Goal: Information Seeking & Learning: Learn about a topic

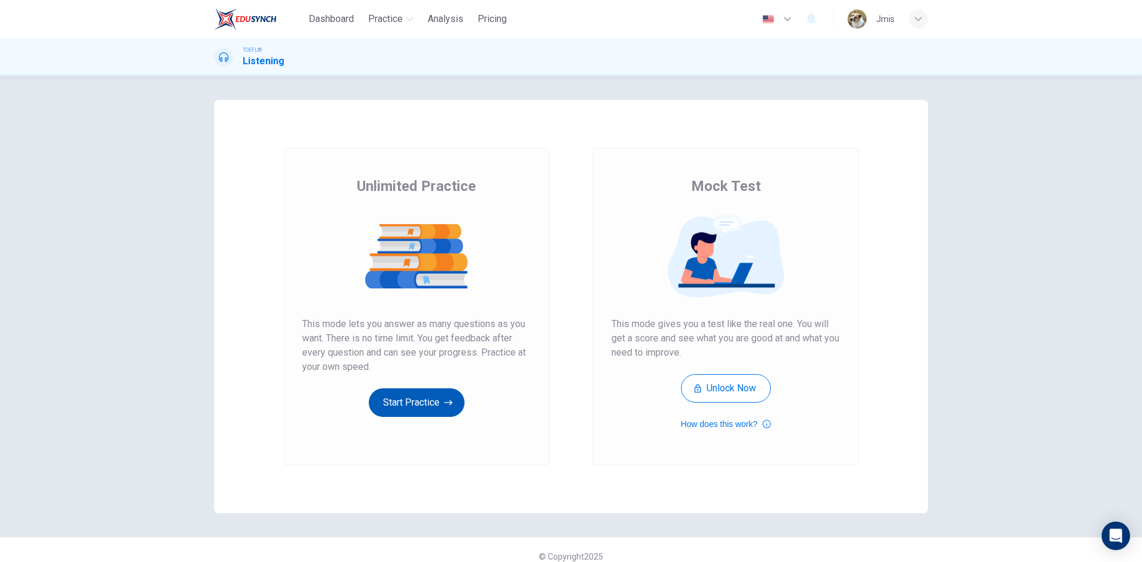
click at [419, 412] on button "Start Practice" at bounding box center [417, 402] width 96 height 29
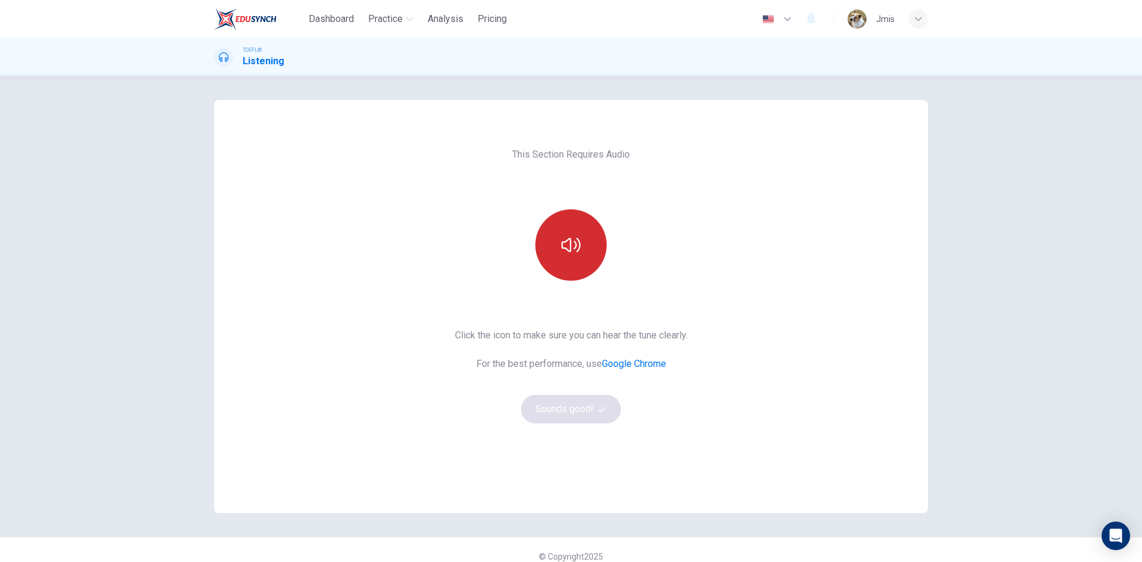
click at [583, 270] on button "button" at bounding box center [570, 244] width 71 height 71
click at [547, 410] on button "Sounds good!" at bounding box center [571, 409] width 100 height 29
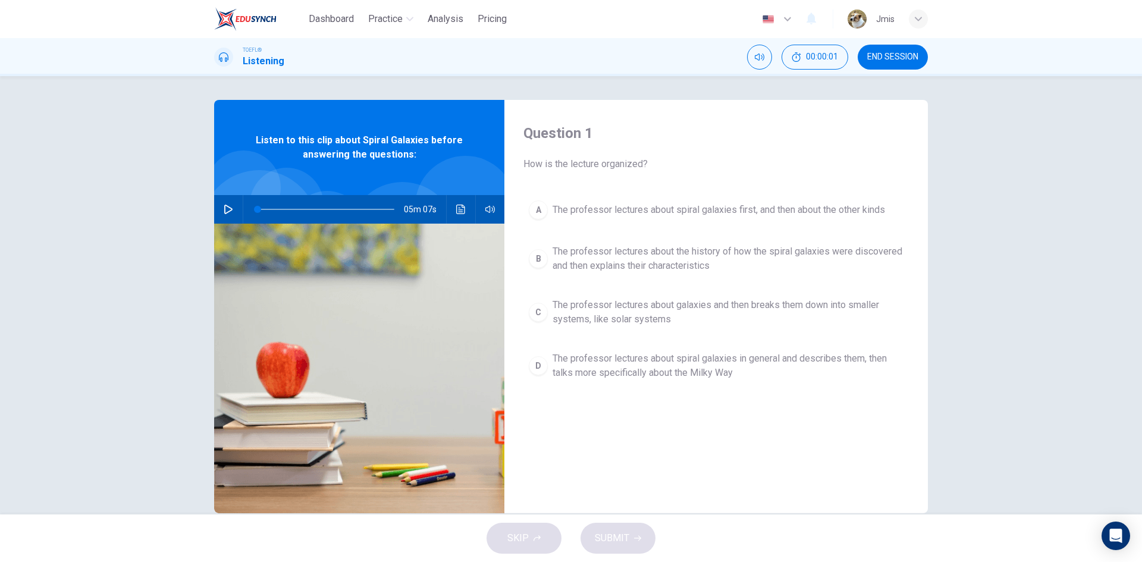
click at [214, 208] on div "05m 07s" at bounding box center [359, 209] width 290 height 29
click at [220, 206] on button "button" at bounding box center [228, 209] width 19 height 29
drag, startPoint x: 510, startPoint y: 231, endPoint x: 542, endPoint y: 239, distance: 33.8
click at [545, 236] on body "Dashboard Practice Analysis Pricing English en ​ Jmis TOEFL® Listening 00:00:31…" at bounding box center [571, 281] width 1142 height 562
click at [123, 262] on div "Question 1 How is the lecture organized? A The professor lectures about spiral …" at bounding box center [571, 295] width 1142 height 438
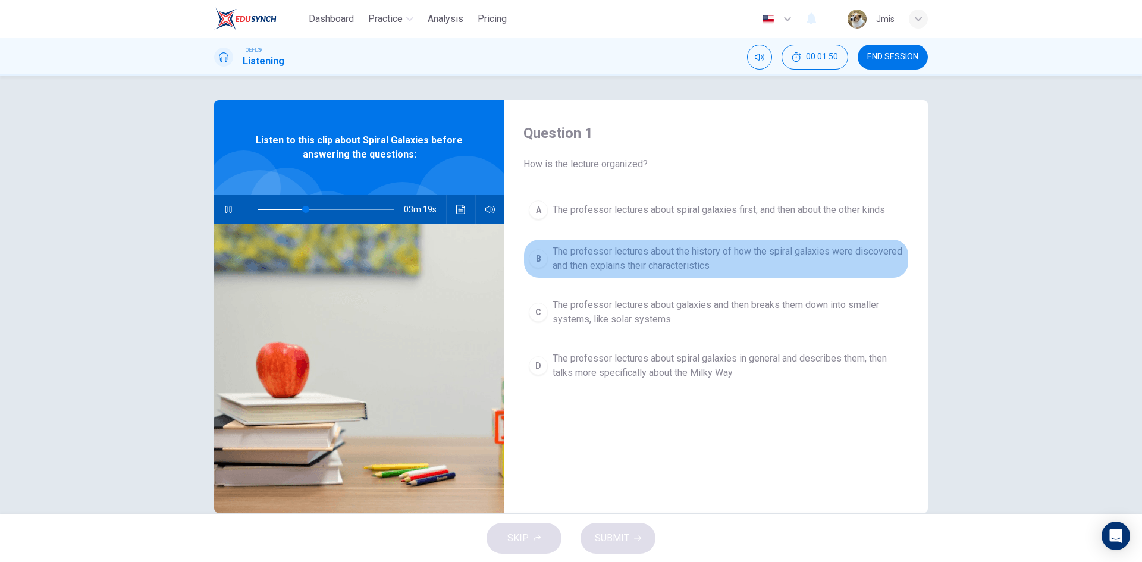
click at [543, 263] on div "B" at bounding box center [538, 258] width 19 height 19
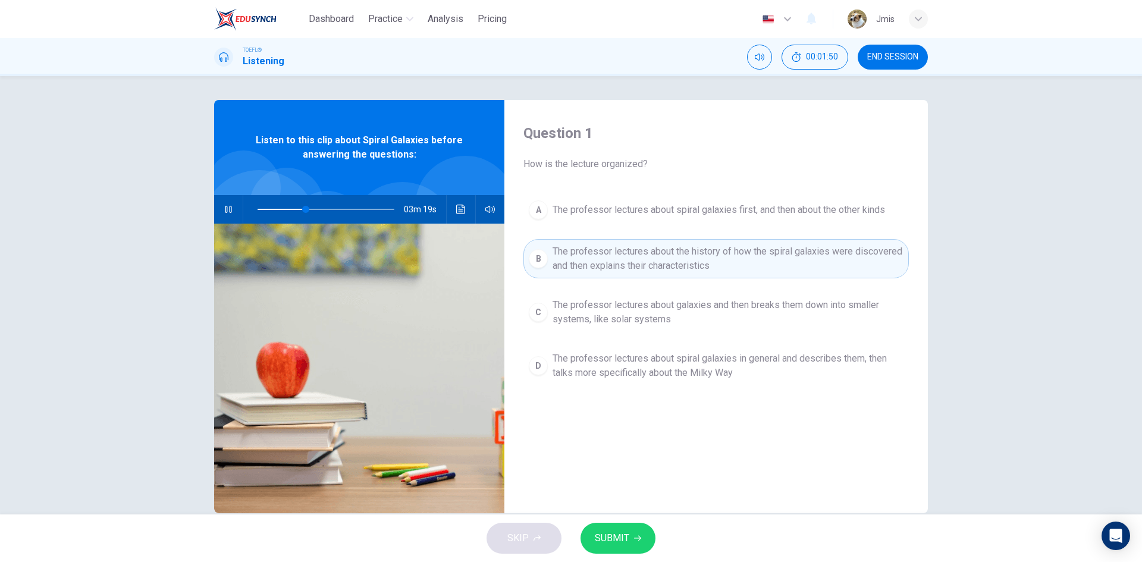
click at [620, 539] on span "SUBMIT" at bounding box center [612, 538] width 34 height 17
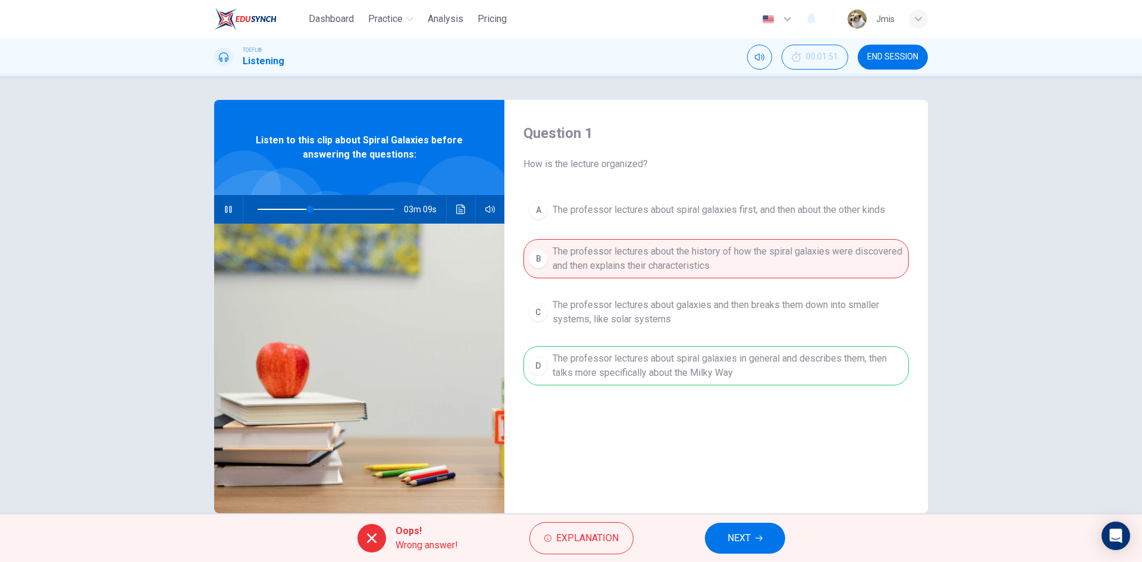
click at [749, 544] on span "NEXT" at bounding box center [738, 538] width 23 height 17
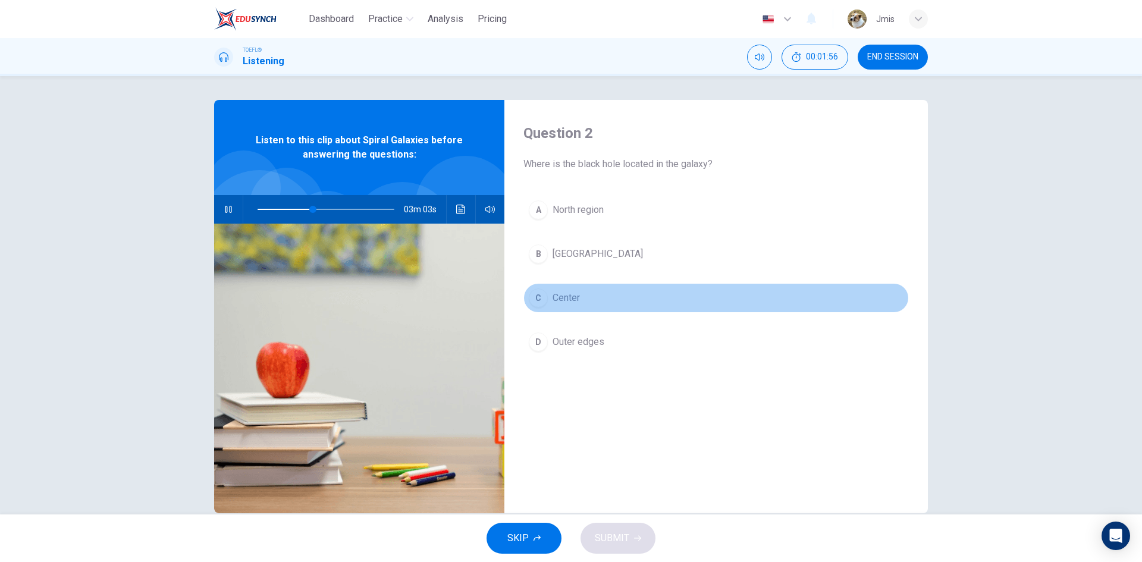
click at [542, 306] on button "C Center" at bounding box center [715, 298] width 385 height 30
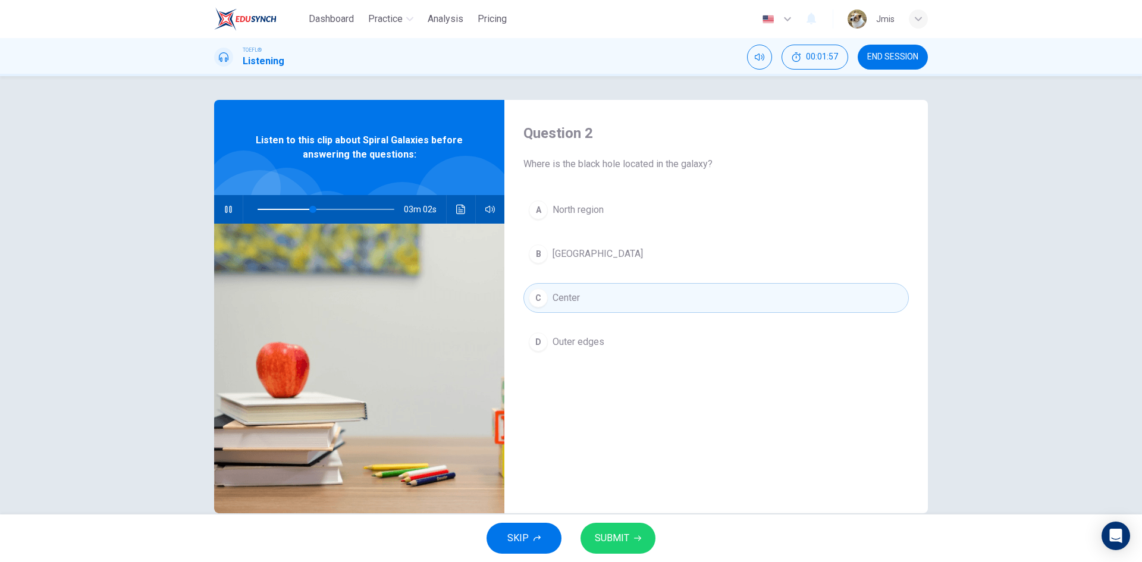
click at [620, 533] on span "SUBMIT" at bounding box center [612, 538] width 34 height 17
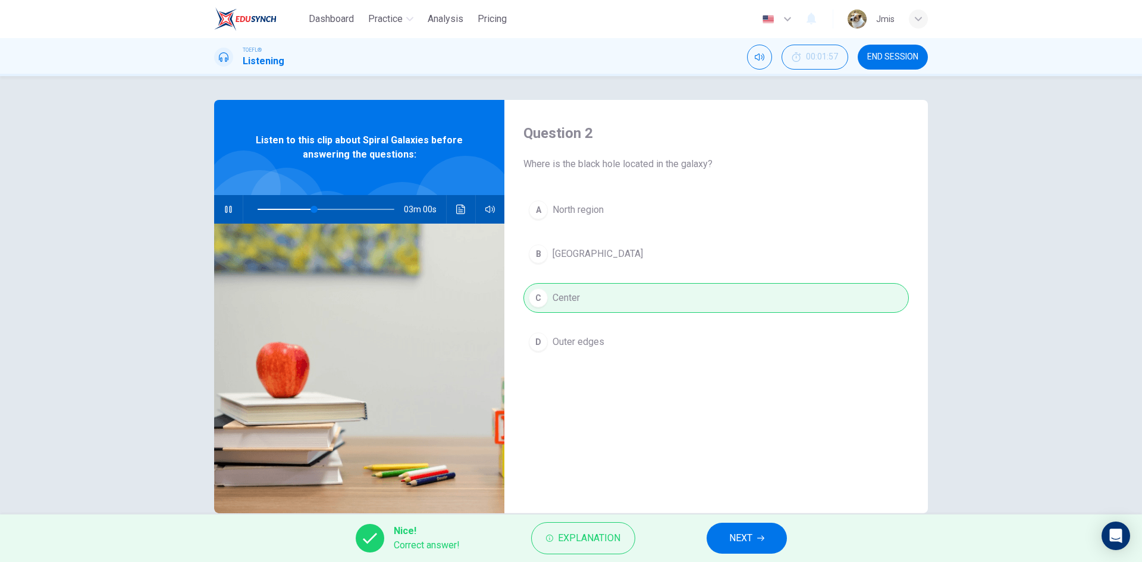
click at [751, 533] on span "NEXT" at bounding box center [740, 538] width 23 height 17
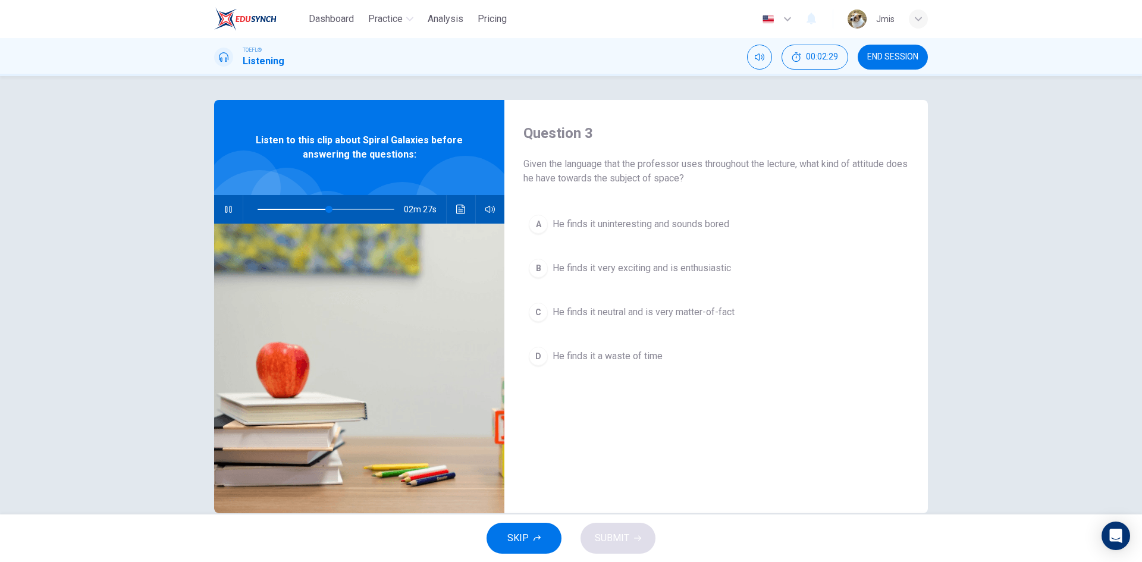
click at [634, 313] on span "He finds it neutral and is very matter-of-fact" at bounding box center [644, 312] width 182 height 14
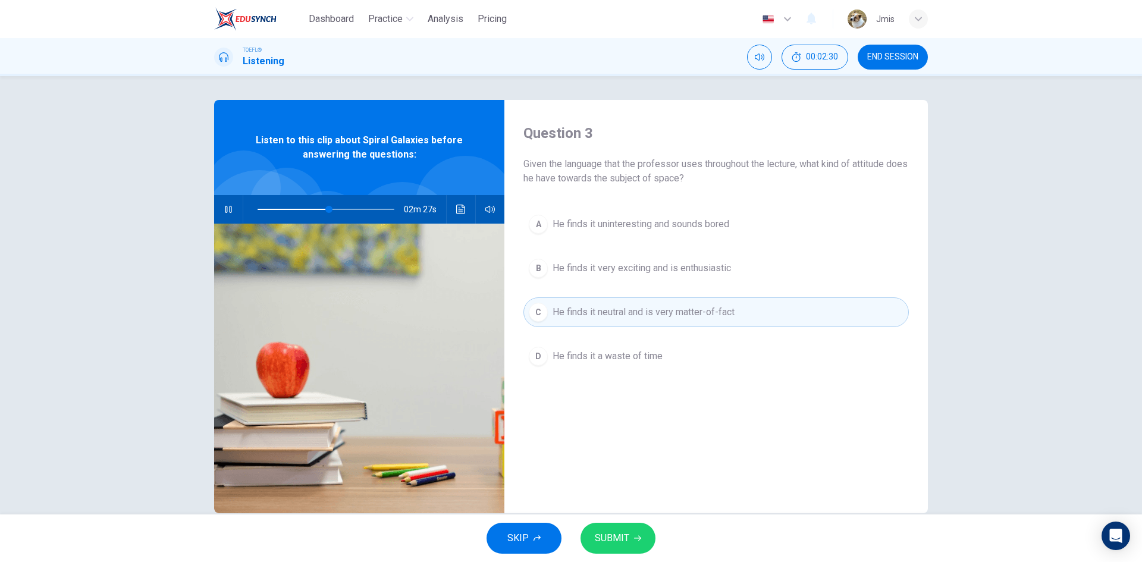
click at [653, 530] on div "SKIP SUBMIT" at bounding box center [571, 538] width 1142 height 48
click at [645, 537] on button "SUBMIT" at bounding box center [617, 538] width 75 height 31
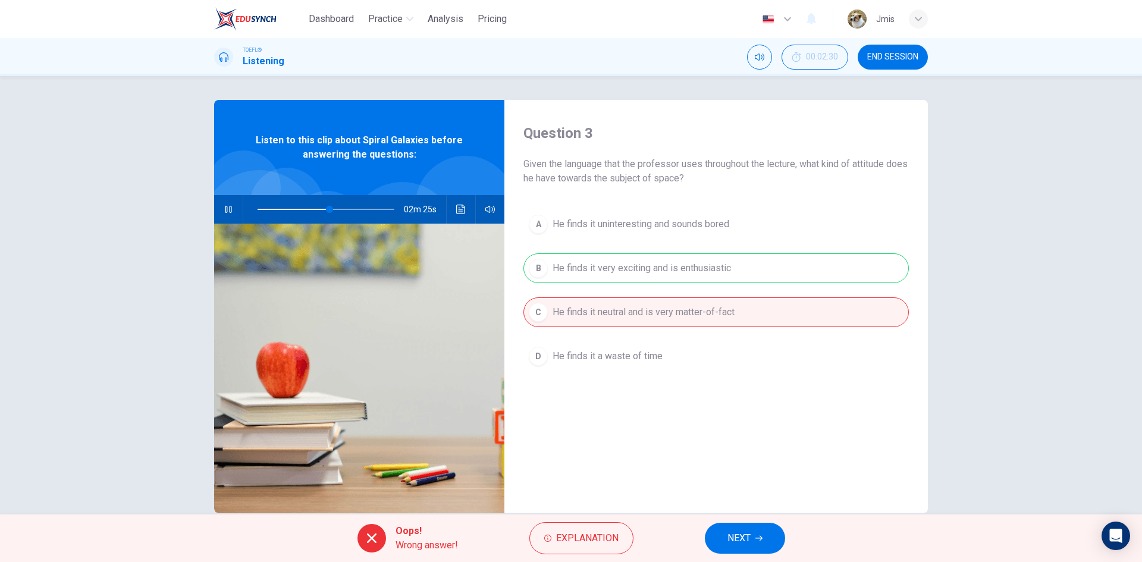
click at [766, 538] on button "NEXT" at bounding box center [745, 538] width 80 height 31
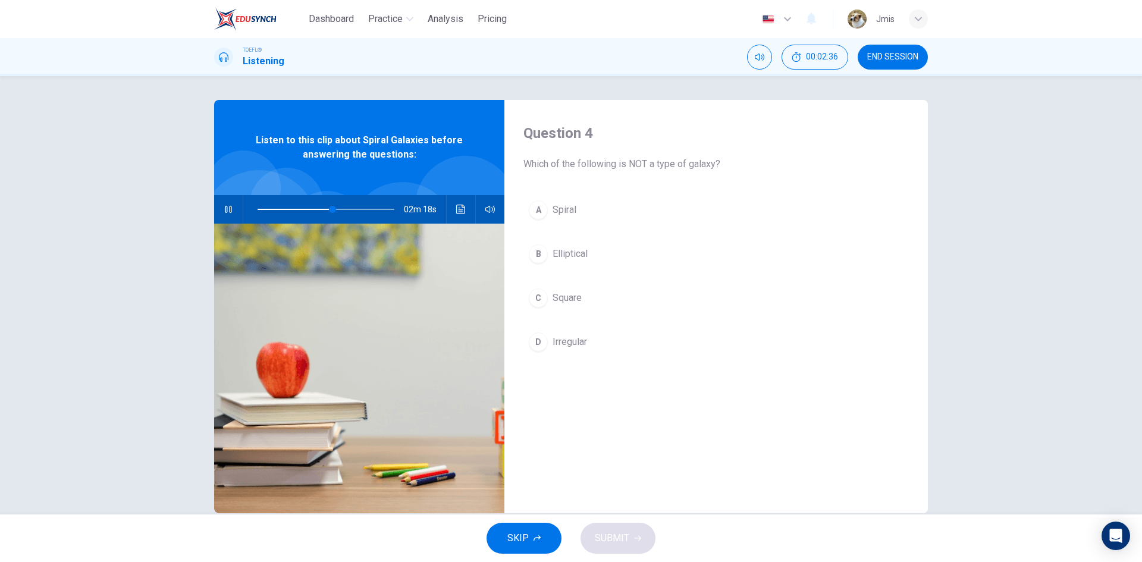
drag, startPoint x: 537, startPoint y: 164, endPoint x: 648, endPoint y: 165, distance: 110.6
click at [648, 165] on span "Which of the following is NOT a type of galaxy?" at bounding box center [715, 164] width 385 height 14
drag, startPoint x: 648, startPoint y: 165, endPoint x: 685, endPoint y: 166, distance: 37.5
click at [685, 166] on span "Which of the following is NOT a type of galaxy?" at bounding box center [715, 164] width 385 height 14
click at [555, 305] on span "Square" at bounding box center [567, 298] width 29 height 14
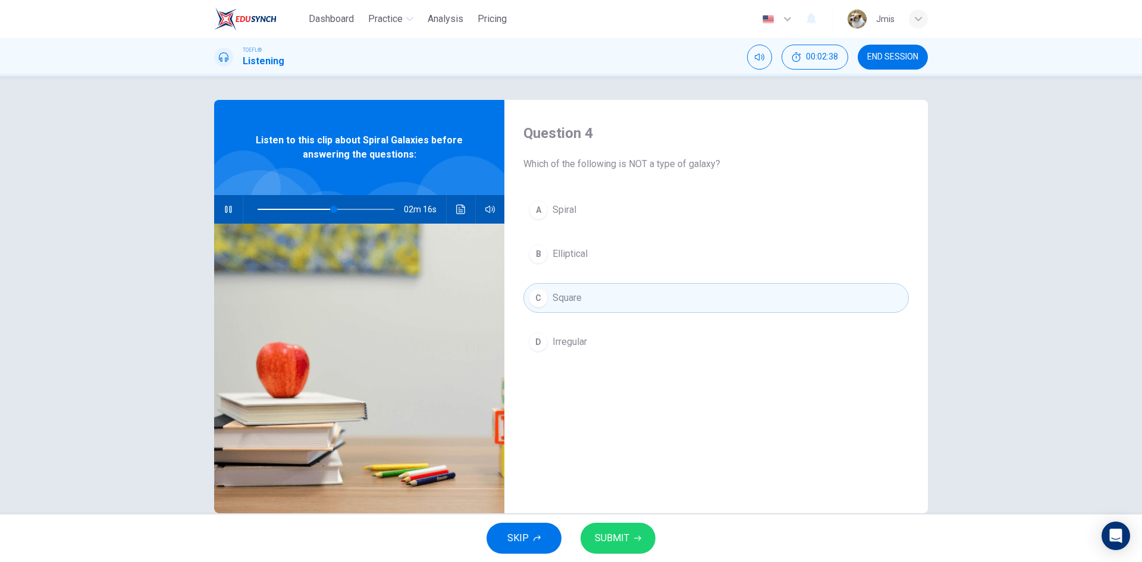
click at [636, 542] on button "SUBMIT" at bounding box center [617, 538] width 75 height 31
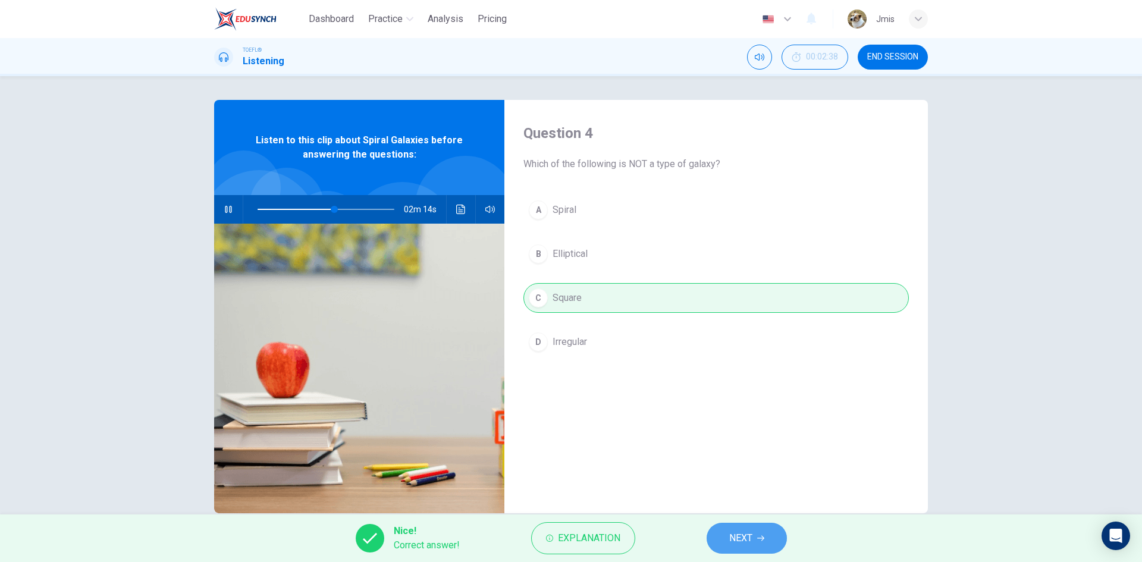
click at [767, 539] on button "NEXT" at bounding box center [747, 538] width 80 height 31
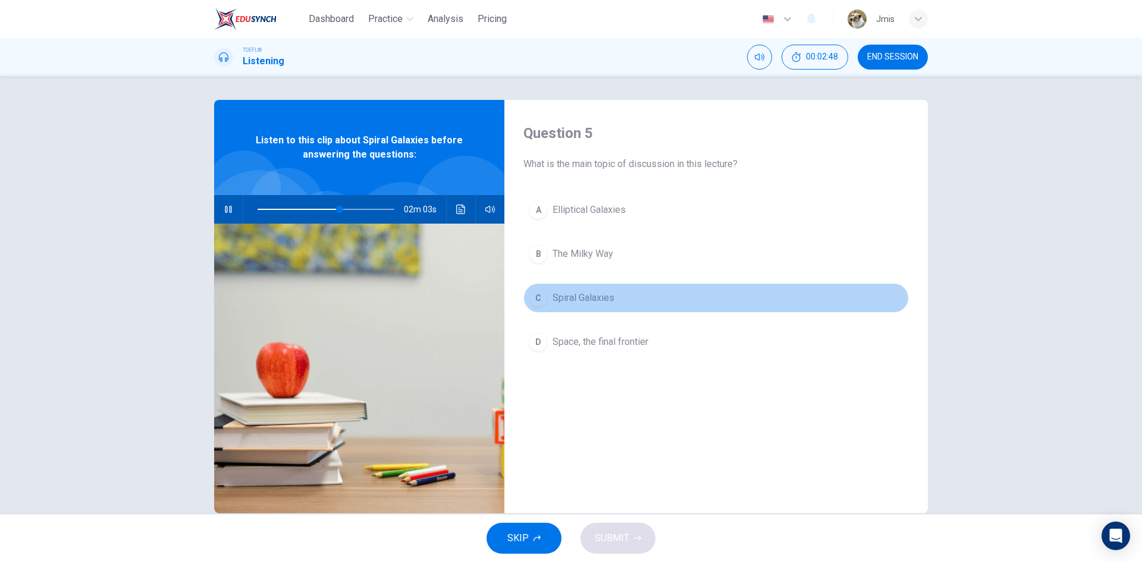
click at [598, 292] on span "Spiral Galaxies" at bounding box center [584, 298] width 62 height 14
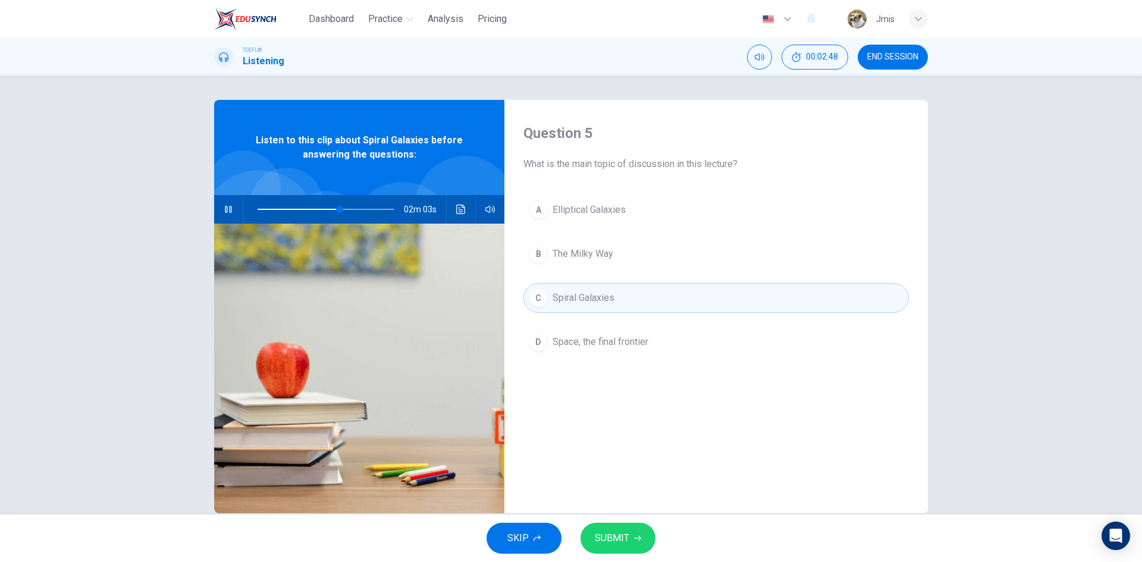
click at [627, 532] on span "SUBMIT" at bounding box center [612, 538] width 34 height 17
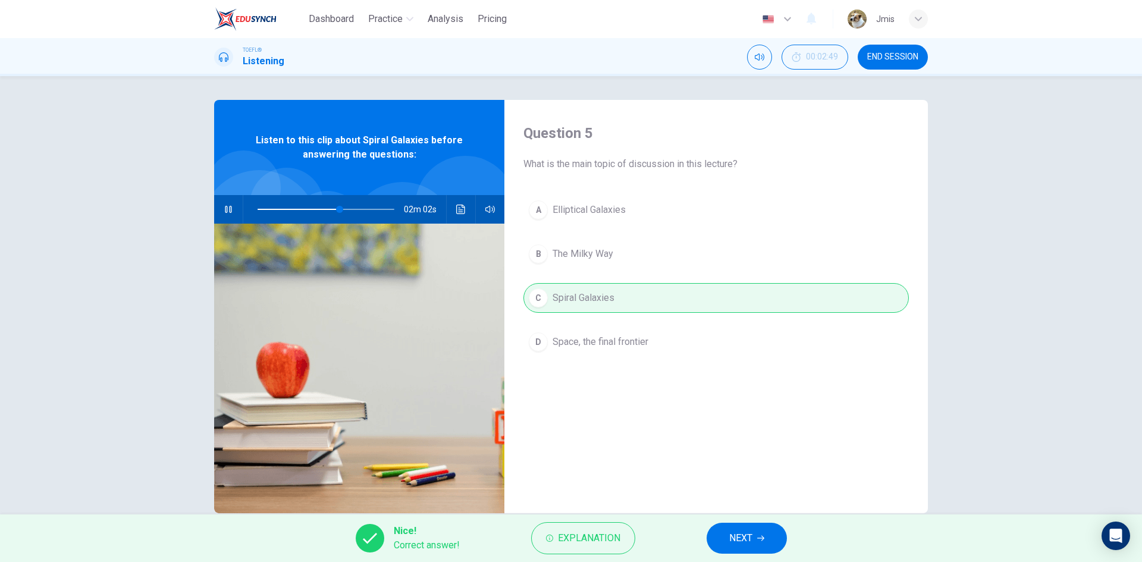
type input "60"
click at [763, 555] on div "Nice! Correct answer! Explanation NEXT" at bounding box center [571, 538] width 1142 height 48
click at [764, 542] on button "NEXT" at bounding box center [747, 538] width 80 height 31
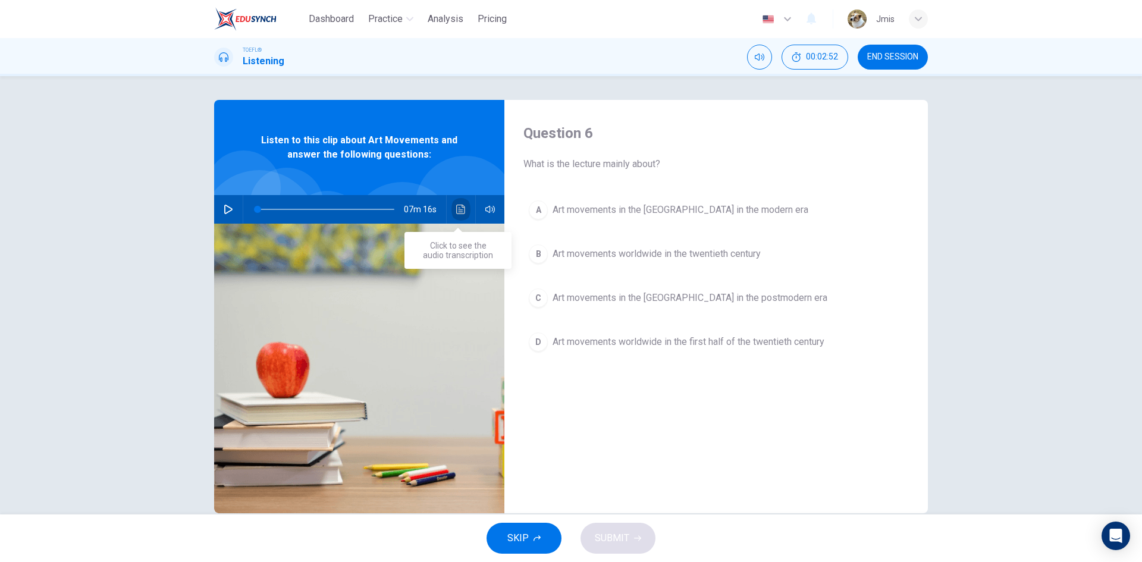
click at [461, 206] on icon "Click to see the audio transcription" at bounding box center [460, 210] width 9 height 10
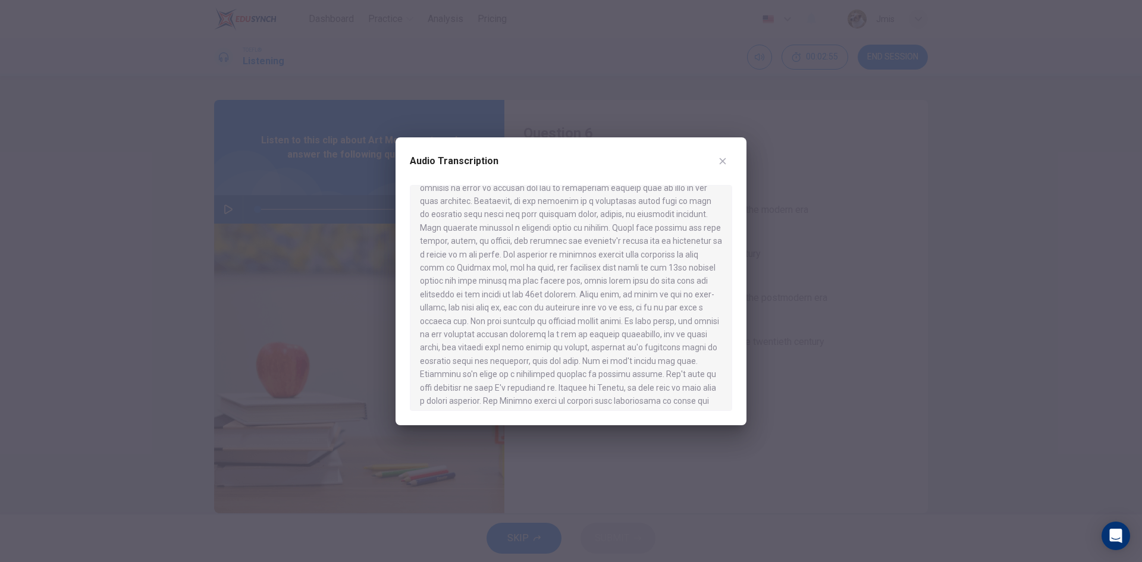
scroll to position [52, 0]
click at [721, 158] on icon "button" at bounding box center [723, 161] width 10 height 10
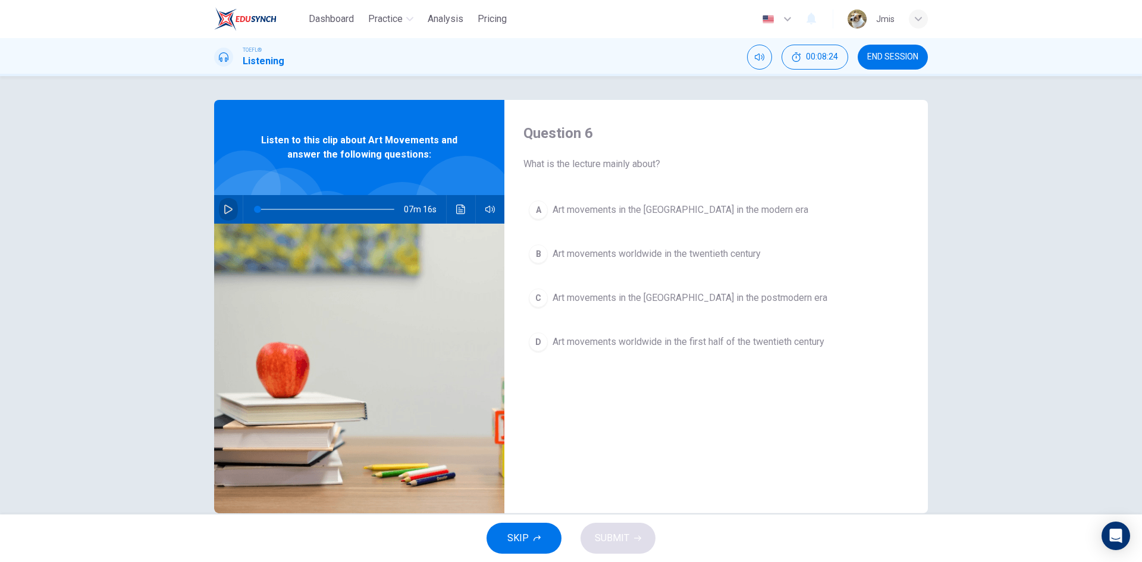
click at [219, 210] on button "button" at bounding box center [228, 209] width 19 height 29
click at [224, 213] on icon "button" at bounding box center [229, 210] width 10 height 10
click at [227, 208] on icon "button" at bounding box center [228, 210] width 8 height 10
click at [674, 219] on button "A Art movements in the Western World in the modern era" at bounding box center [715, 210] width 385 height 30
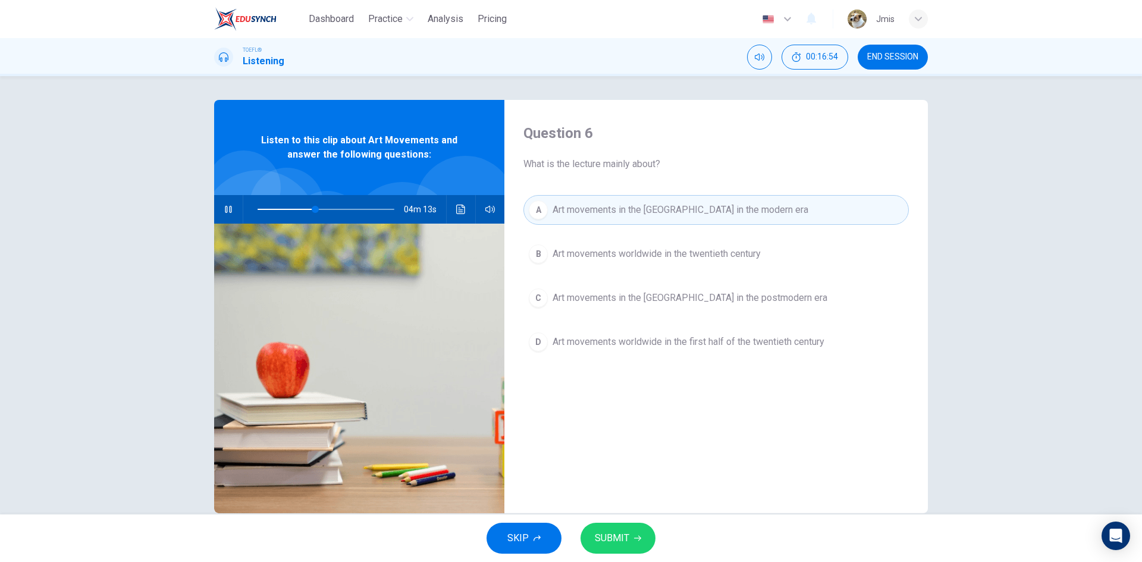
click at [637, 536] on icon "button" at bounding box center [637, 538] width 7 height 7
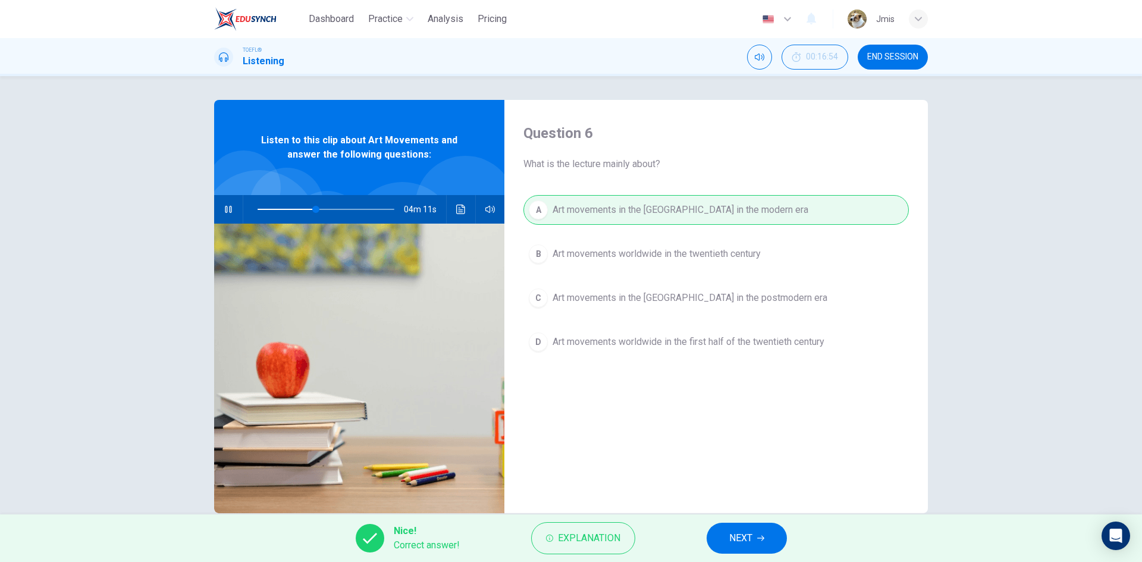
click at [737, 535] on span "NEXT" at bounding box center [740, 538] width 23 height 17
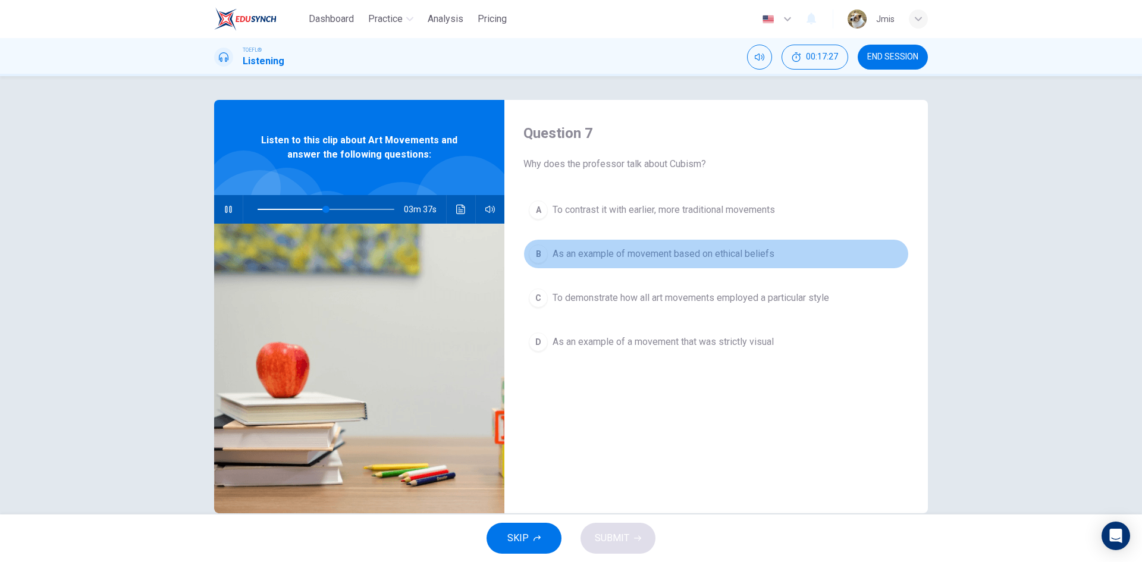
click at [564, 260] on span "As an example of movement based on ethical beliefs" at bounding box center [664, 254] width 222 height 14
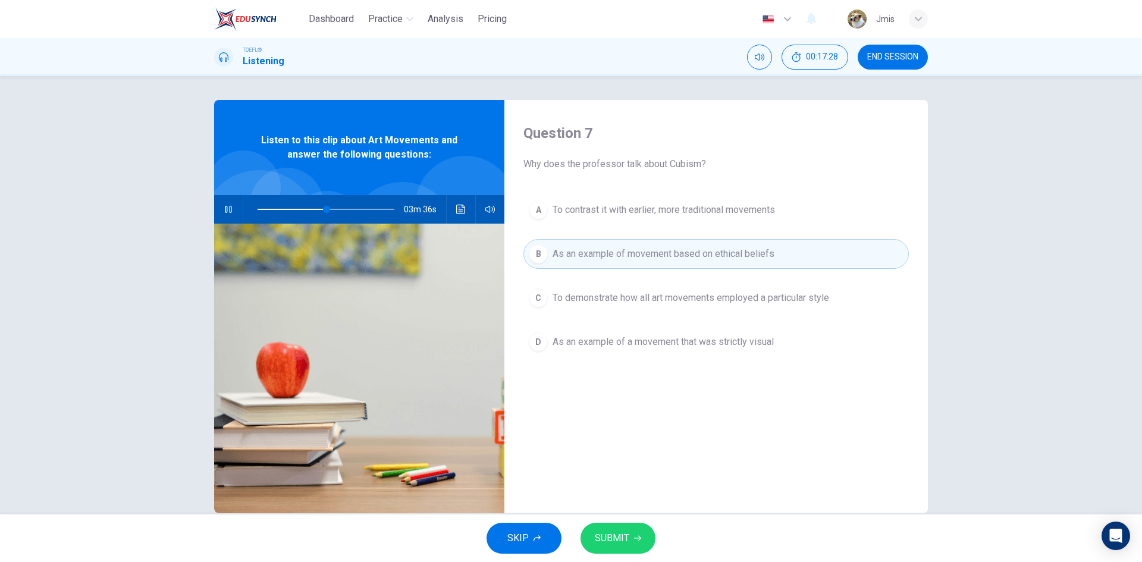
click at [629, 526] on button "SUBMIT" at bounding box center [617, 538] width 75 height 31
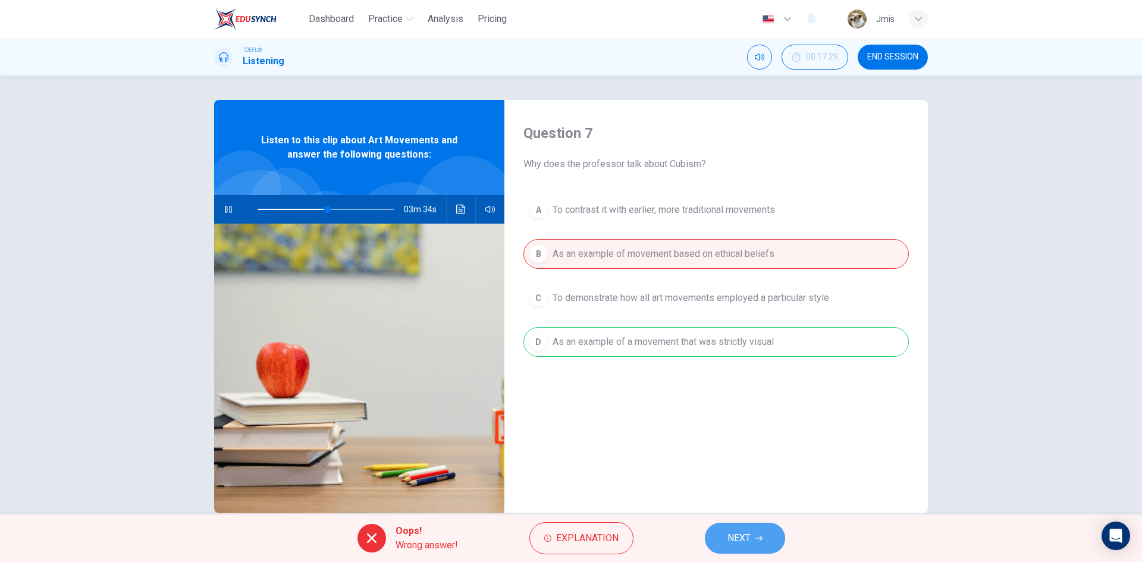
click at [759, 544] on button "NEXT" at bounding box center [745, 538] width 80 height 31
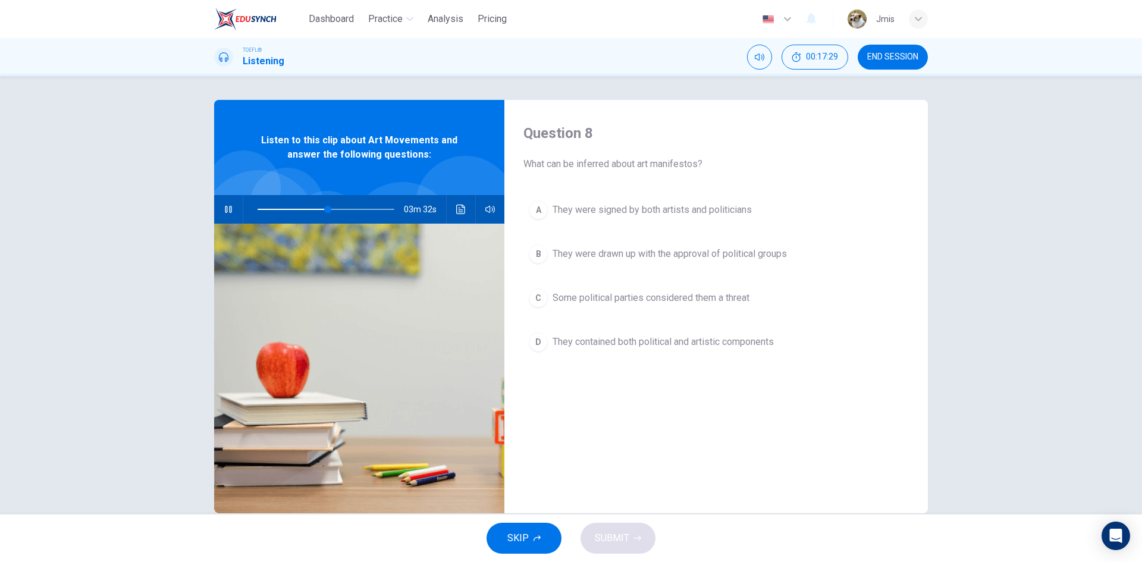
drag, startPoint x: 530, startPoint y: 162, endPoint x: 612, endPoint y: 167, distance: 82.2
click at [612, 167] on span "What can be inferred about art manifestos?" at bounding box center [715, 164] width 385 height 14
click at [668, 253] on span "They were drawn up with the approval of political groups" at bounding box center [670, 254] width 234 height 14
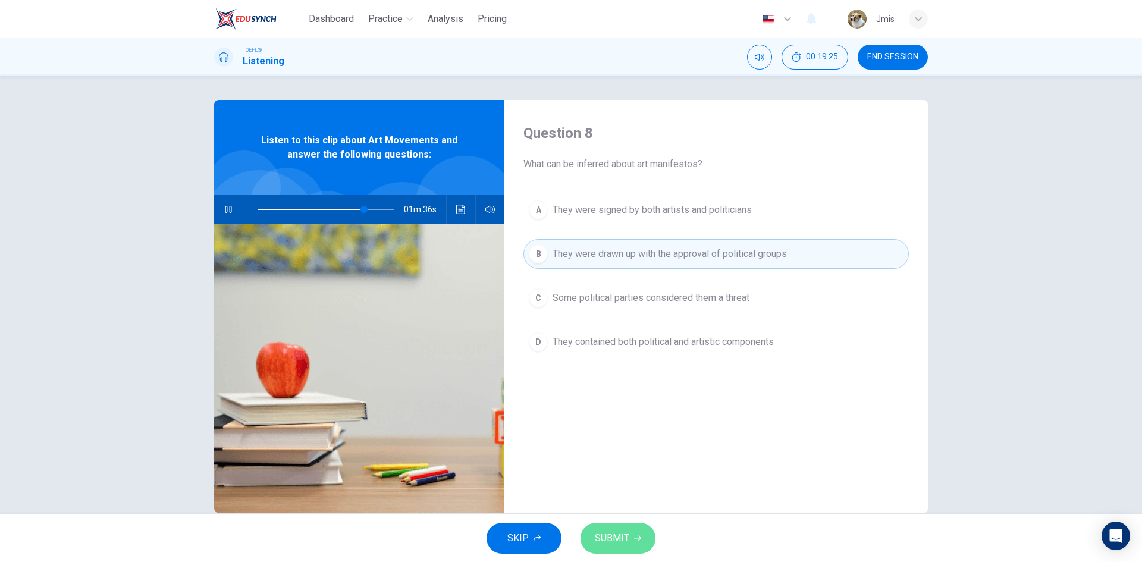
click at [621, 551] on button "SUBMIT" at bounding box center [617, 538] width 75 height 31
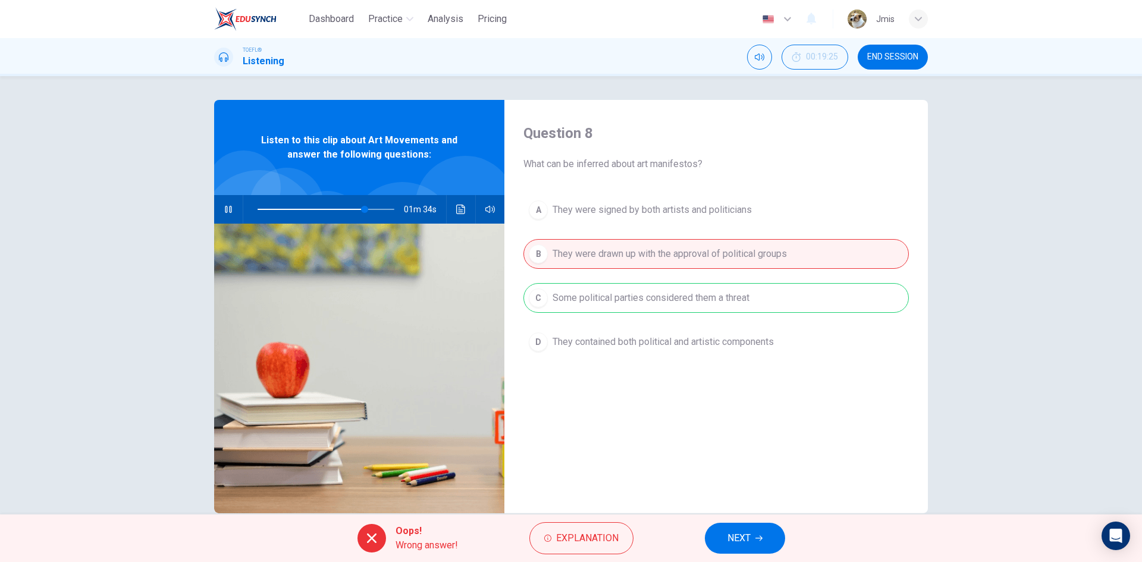
click at [725, 540] on button "NEXT" at bounding box center [745, 538] width 80 height 31
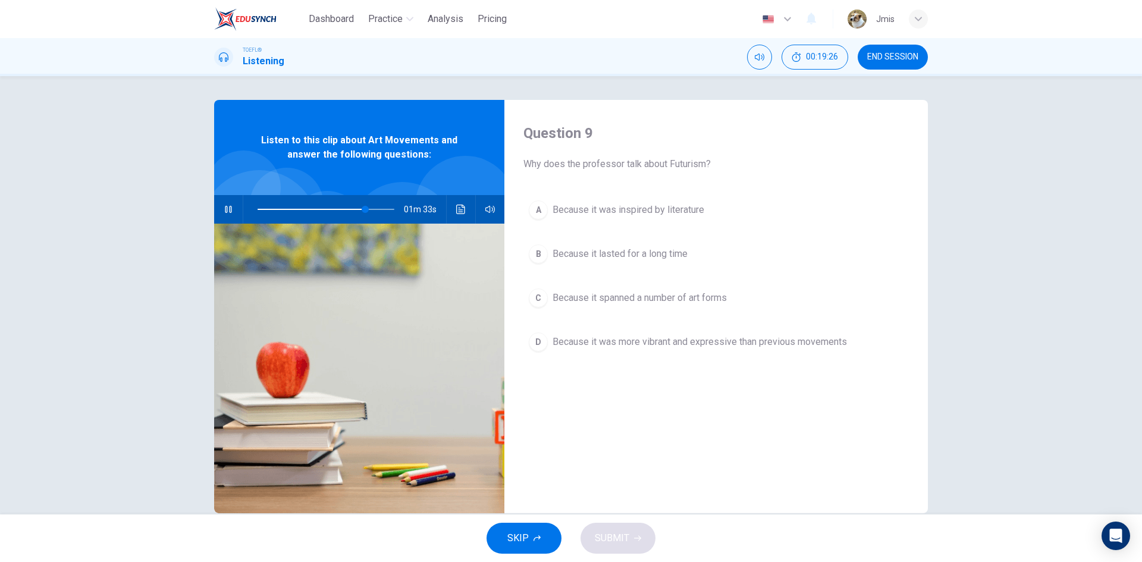
drag, startPoint x: 591, startPoint y: 163, endPoint x: 669, endPoint y: 164, distance: 77.9
click at [669, 164] on span "Why does the professor talk about Futurism?" at bounding box center [715, 164] width 385 height 14
click at [603, 351] on button "D Because it was more vibrant and expressive than previous movements" at bounding box center [715, 342] width 385 height 30
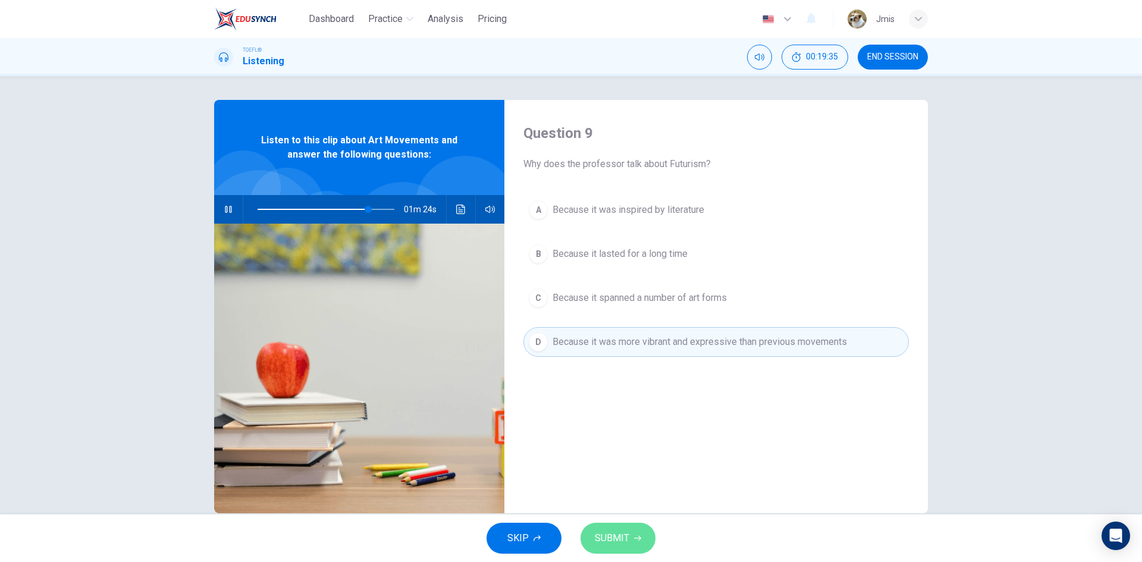
click at [634, 529] on button "SUBMIT" at bounding box center [617, 538] width 75 height 31
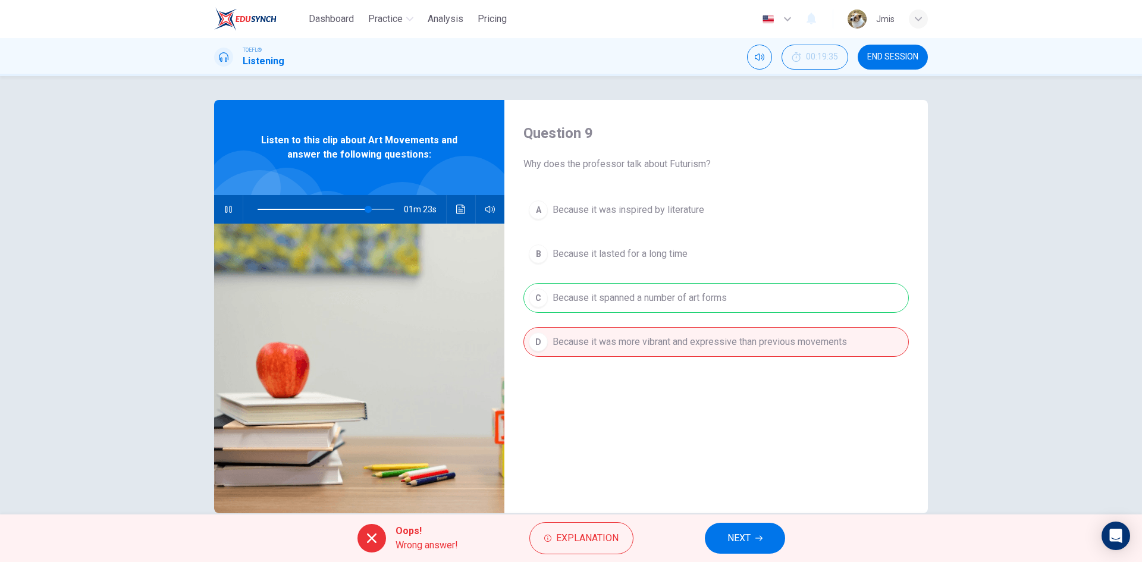
type input "81"
click at [761, 539] on icon "button" at bounding box center [758, 538] width 7 height 7
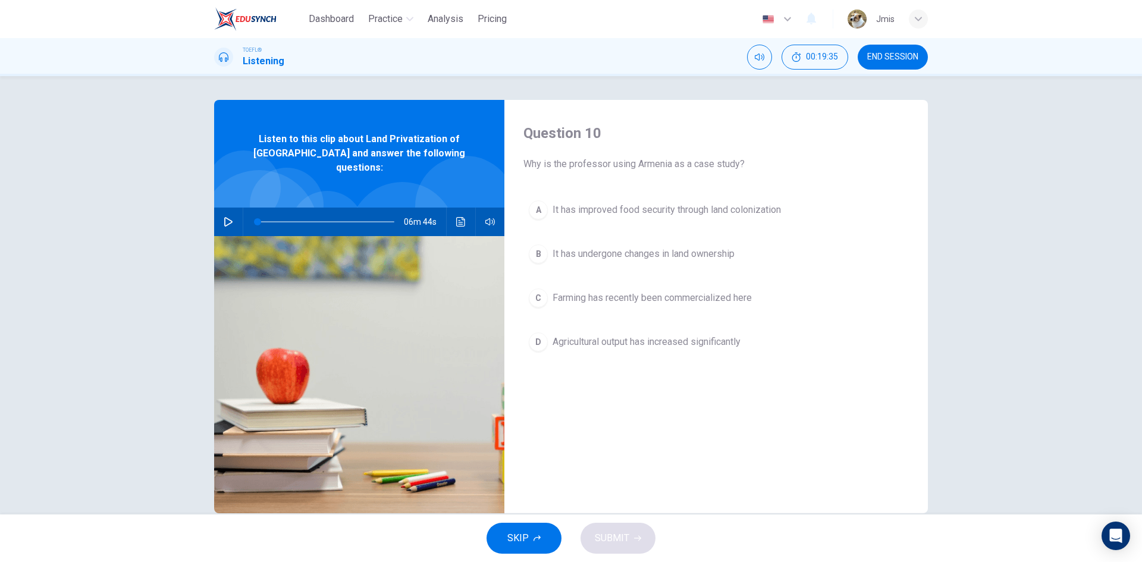
click at [537, 533] on button "SKIP" at bounding box center [523, 538] width 75 height 31
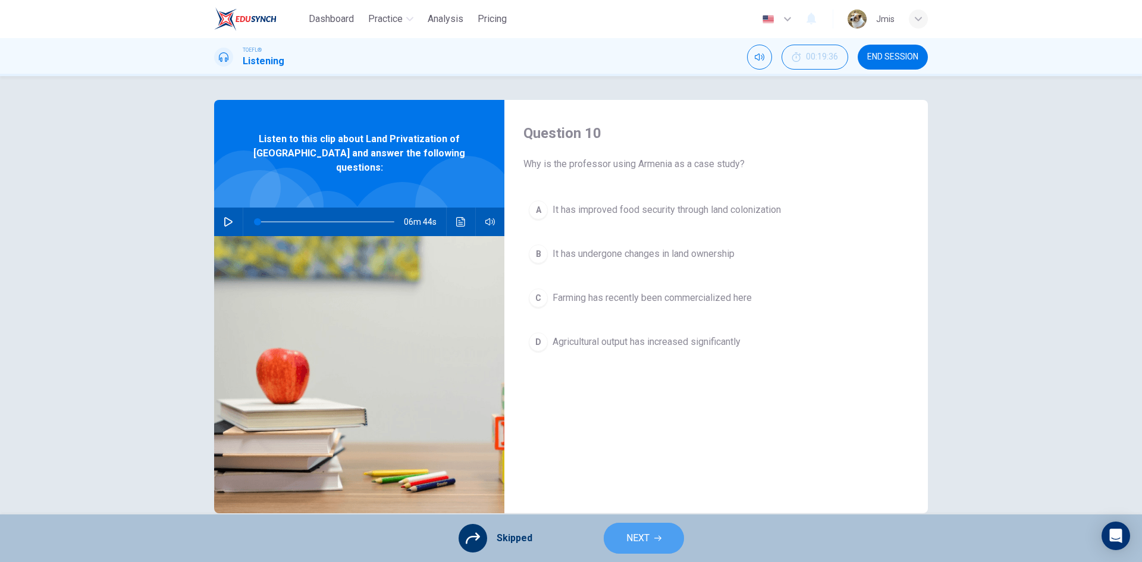
click at [641, 543] on span "NEXT" at bounding box center [637, 538] width 23 height 17
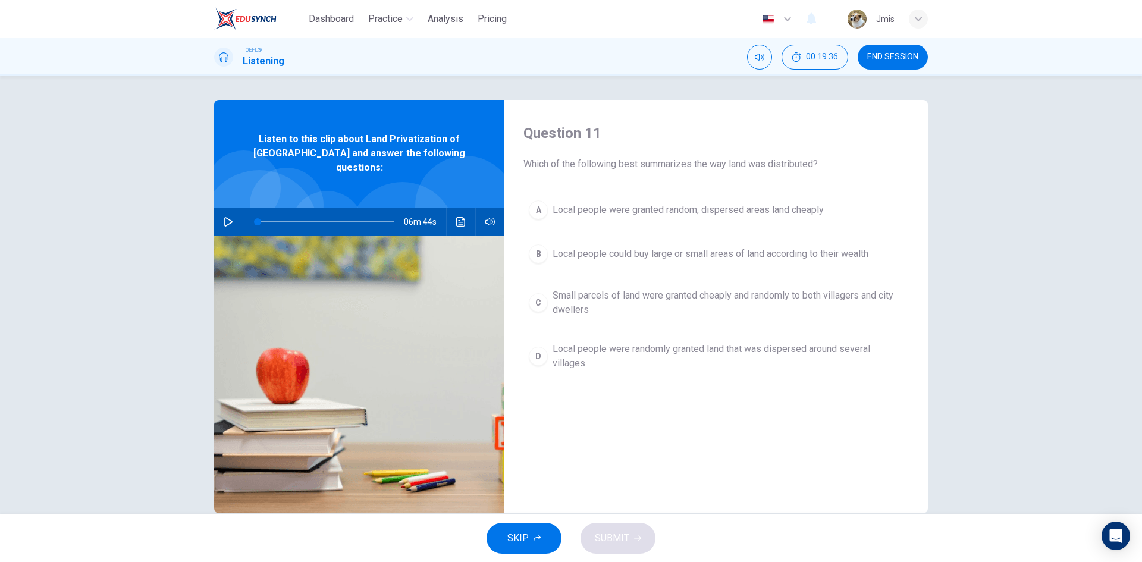
click at [548, 543] on button "SKIP" at bounding box center [523, 538] width 75 height 31
